Goal: Information Seeking & Learning: Learn about a topic

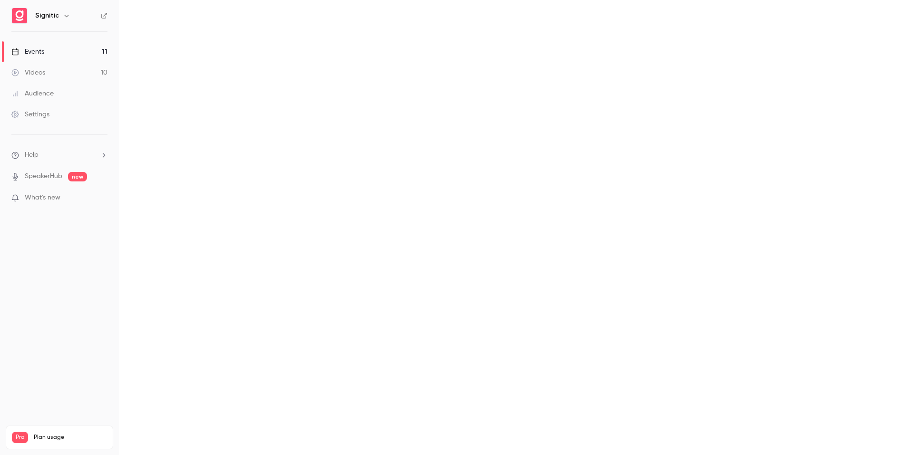
click at [64, 73] on link "Videos 10" at bounding box center [59, 72] width 119 height 21
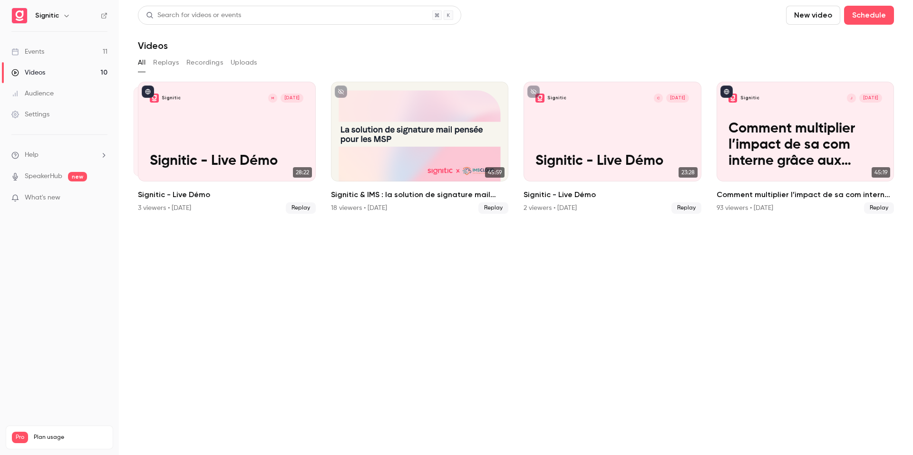
click at [173, 65] on button "Replays" at bounding box center [166, 62] width 26 height 15
click at [33, 96] on div "Audience" at bounding box center [32, 94] width 42 height 10
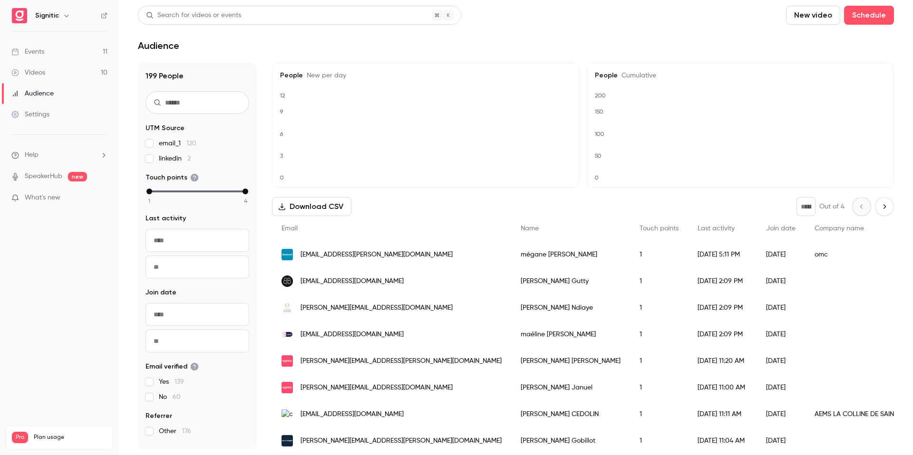
click at [68, 51] on link "Events 11" at bounding box center [59, 51] width 119 height 21
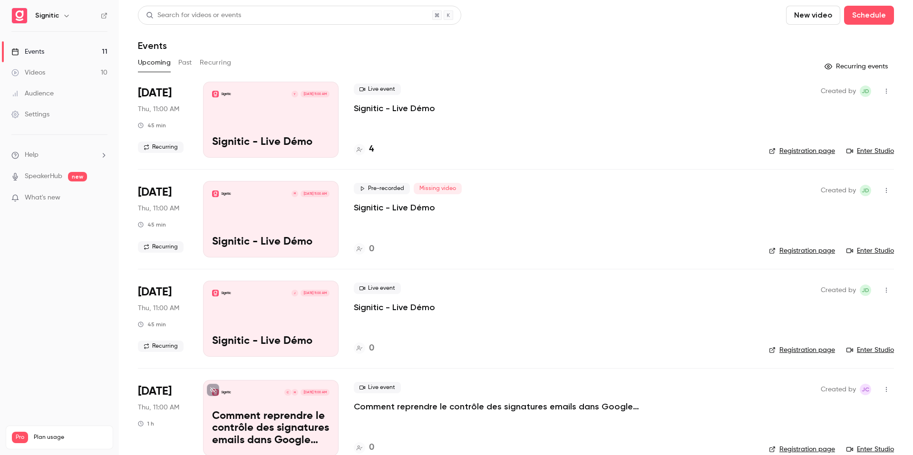
click at [174, 92] on div "[DATE] Thu, 11:00 AM 45 min Recurring" at bounding box center [163, 120] width 50 height 76
drag, startPoint x: 386, startPoint y: 149, endPoint x: 366, endPoint y: 149, distance: 20.9
click at [366, 149] on div "4" at bounding box center [554, 149] width 400 height 13
click at [375, 149] on div "4" at bounding box center [554, 149] width 400 height 13
click at [373, 149] on h4 "4" at bounding box center [371, 149] width 5 height 13
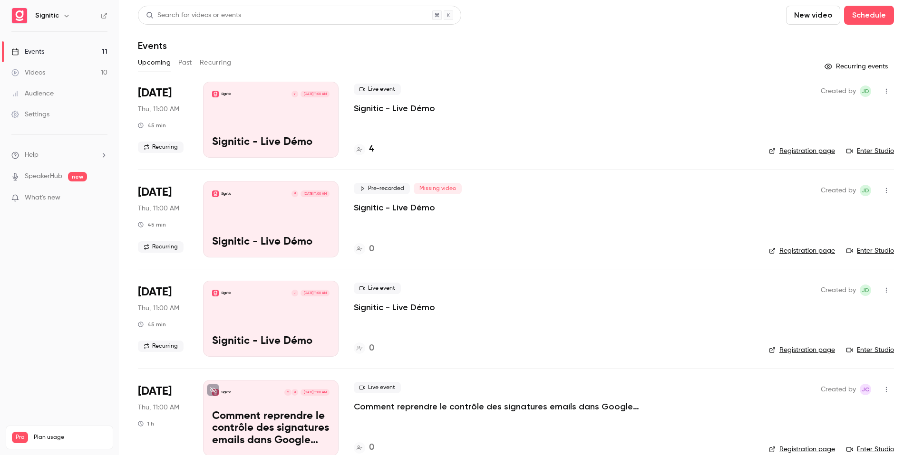
click at [70, 72] on link "Videos 10" at bounding box center [59, 72] width 119 height 21
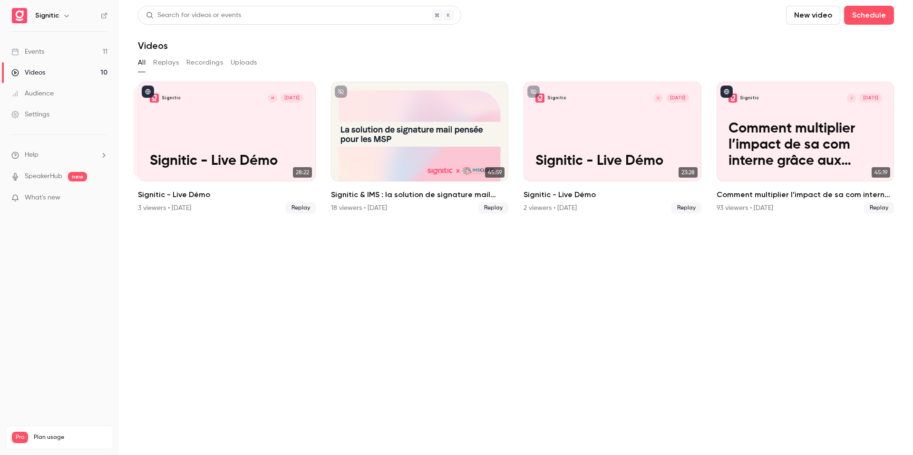
click at [204, 74] on div "All Replays Recordings Uploads" at bounding box center [516, 64] width 756 height 19
click at [208, 67] on button "Recordings" at bounding box center [204, 62] width 37 height 15
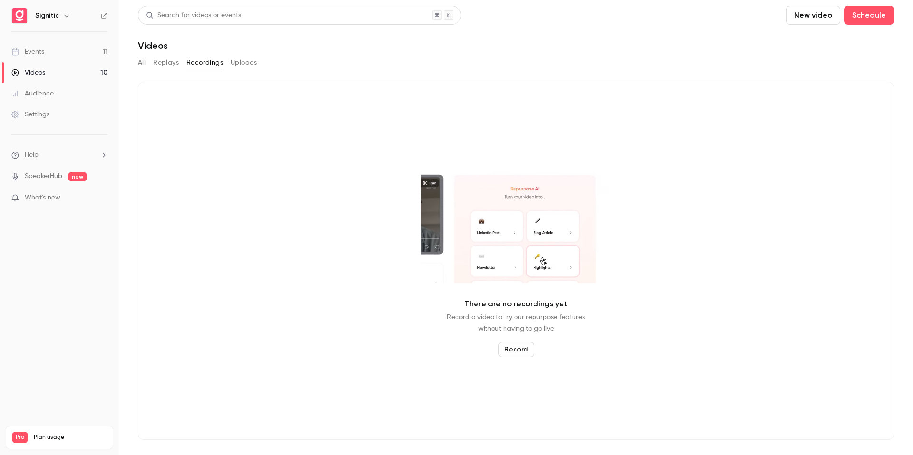
click at [255, 66] on button "Uploads" at bounding box center [244, 62] width 27 height 15
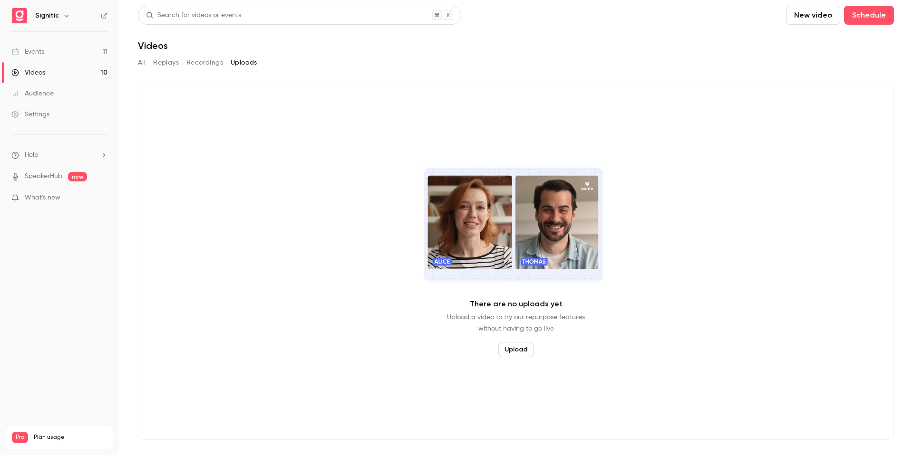
click at [146, 67] on div "All Replays Recordings Uploads" at bounding box center [516, 62] width 756 height 15
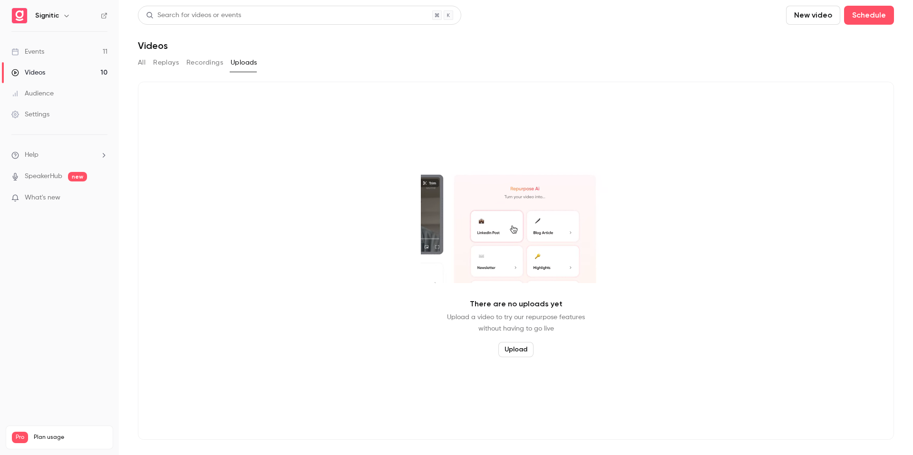
click at [161, 65] on button "Replays" at bounding box center [166, 62] width 26 height 15
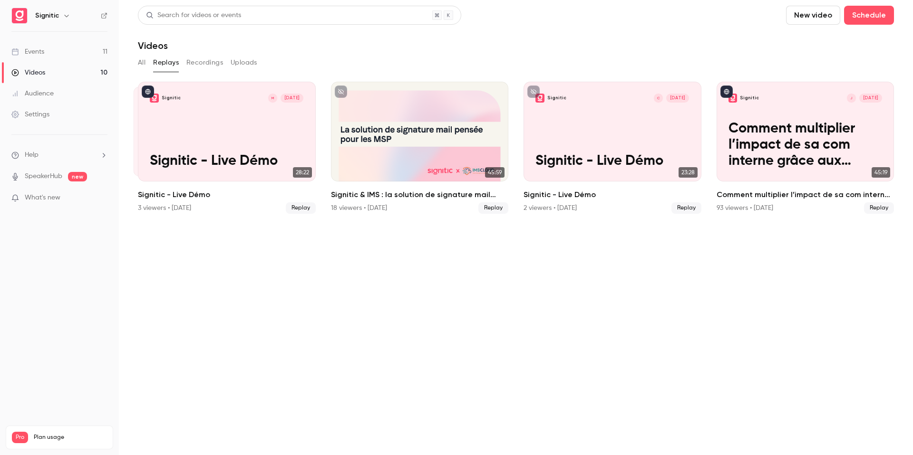
click at [252, 15] on div "Search for videos or events" at bounding box center [299, 15] width 323 height 19
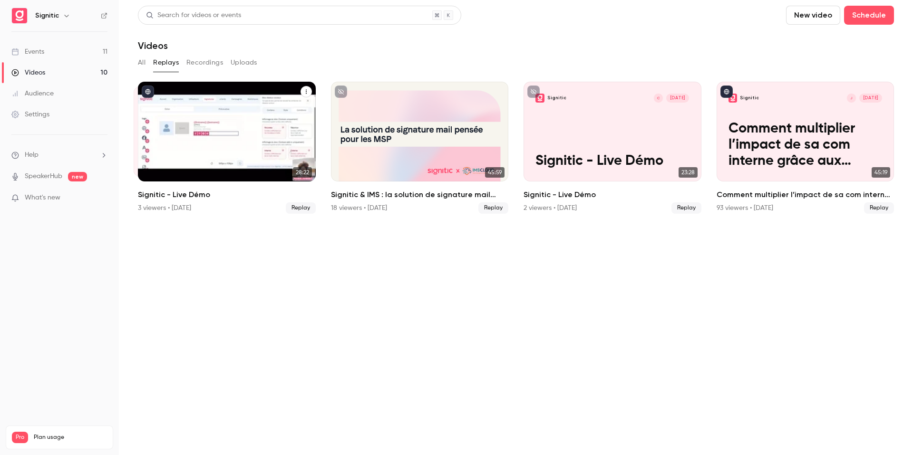
click at [236, 126] on div "Signitic M [DATE] Signitic - Live Démo" at bounding box center [227, 132] width 178 height 100
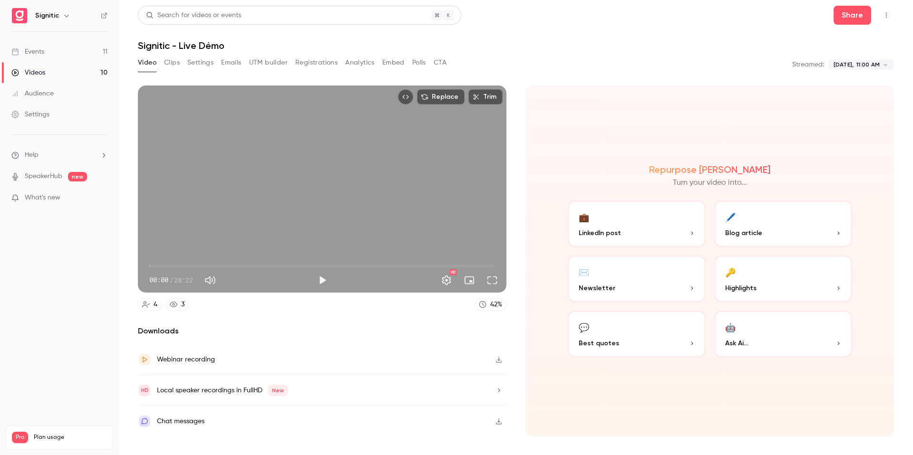
click at [270, 208] on div "Replace Trim 00:00 00:00 / 28:22 HD" at bounding box center [322, 189] width 368 height 207
type input "***"
click at [167, 68] on button "Clips" at bounding box center [172, 62] width 16 height 15
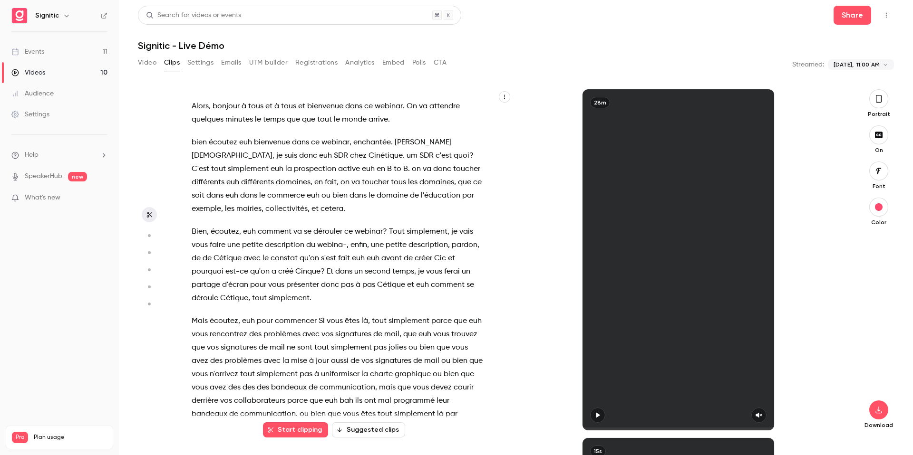
click at [200, 63] on button "Settings" at bounding box center [200, 62] width 26 height 15
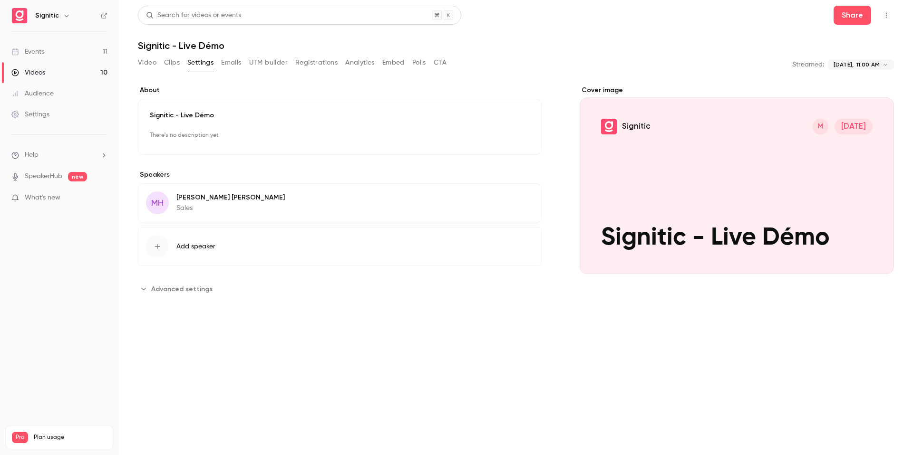
click at [238, 63] on button "Emails" at bounding box center [231, 62] width 20 height 15
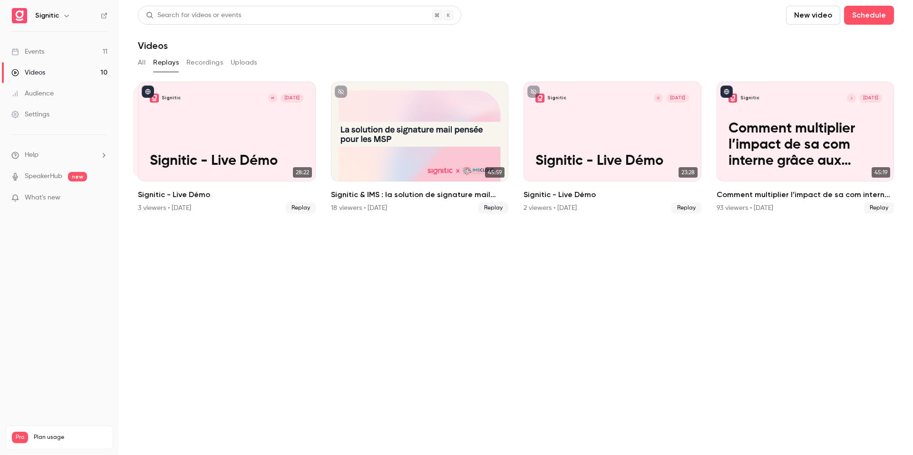
click at [99, 53] on link "Events 11" at bounding box center [59, 51] width 119 height 21
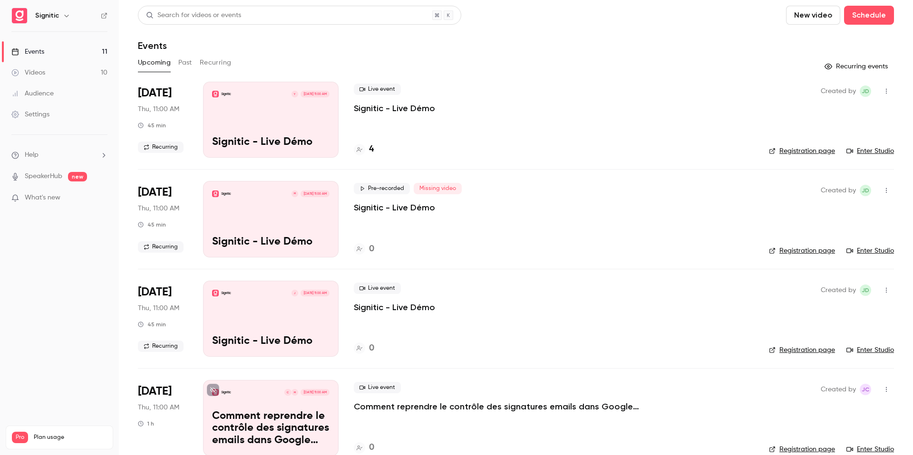
click at [186, 58] on button "Past" at bounding box center [185, 62] width 14 height 15
